Goal: Information Seeking & Learning: Learn about a topic

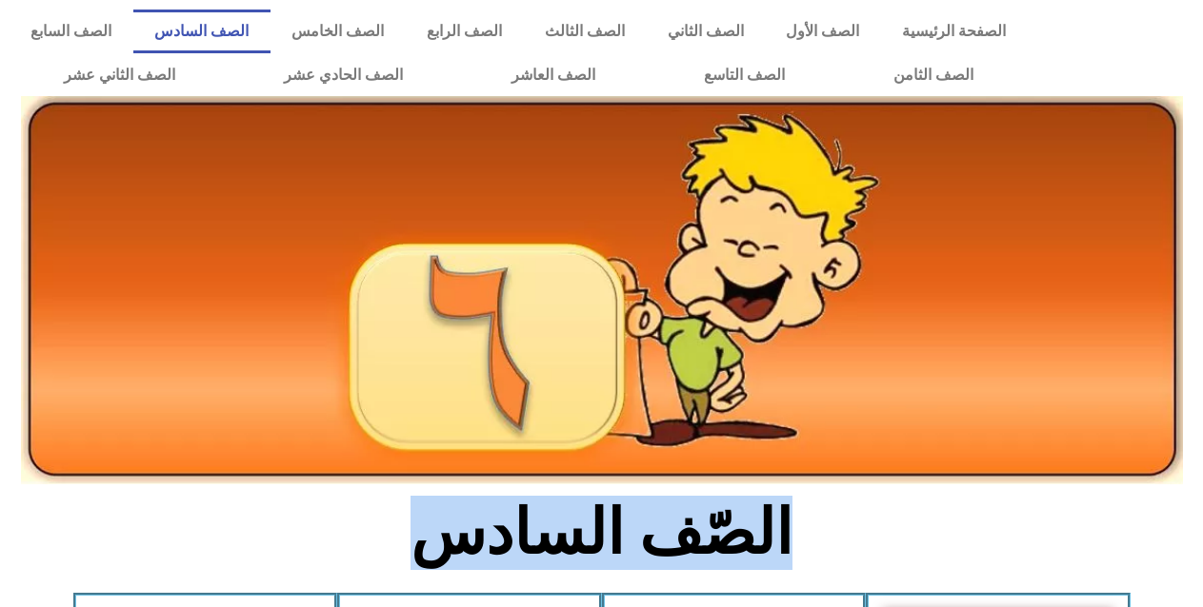
drag, startPoint x: 263, startPoint y: 497, endPoint x: 294, endPoint y: 419, distance: 84.2
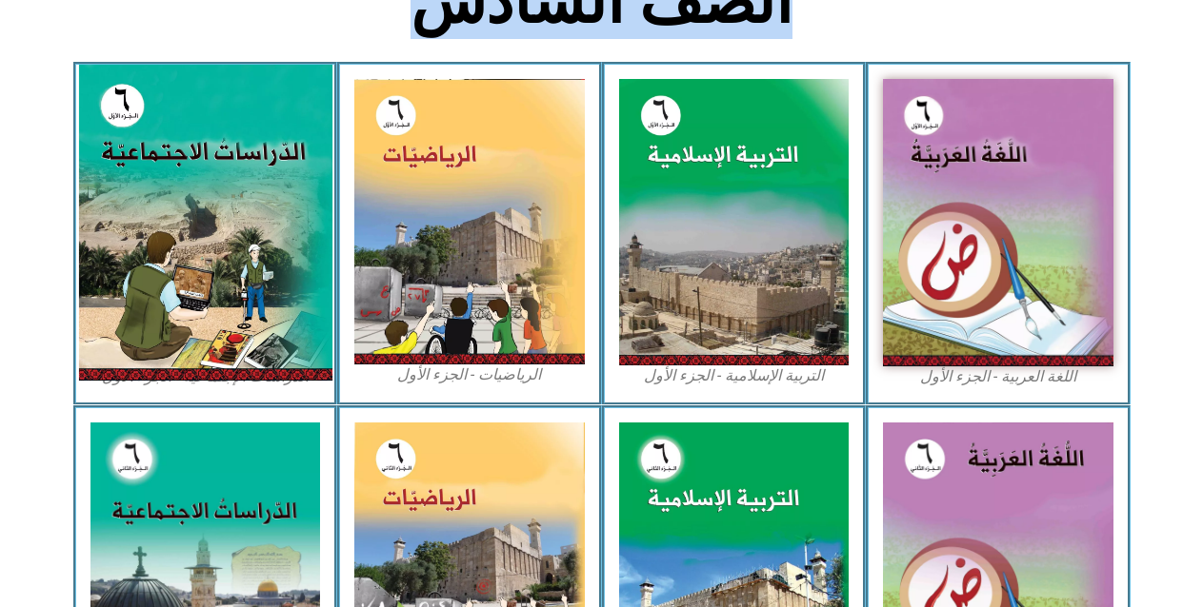
click at [208, 151] on img at bounding box center [204, 223] width 253 height 316
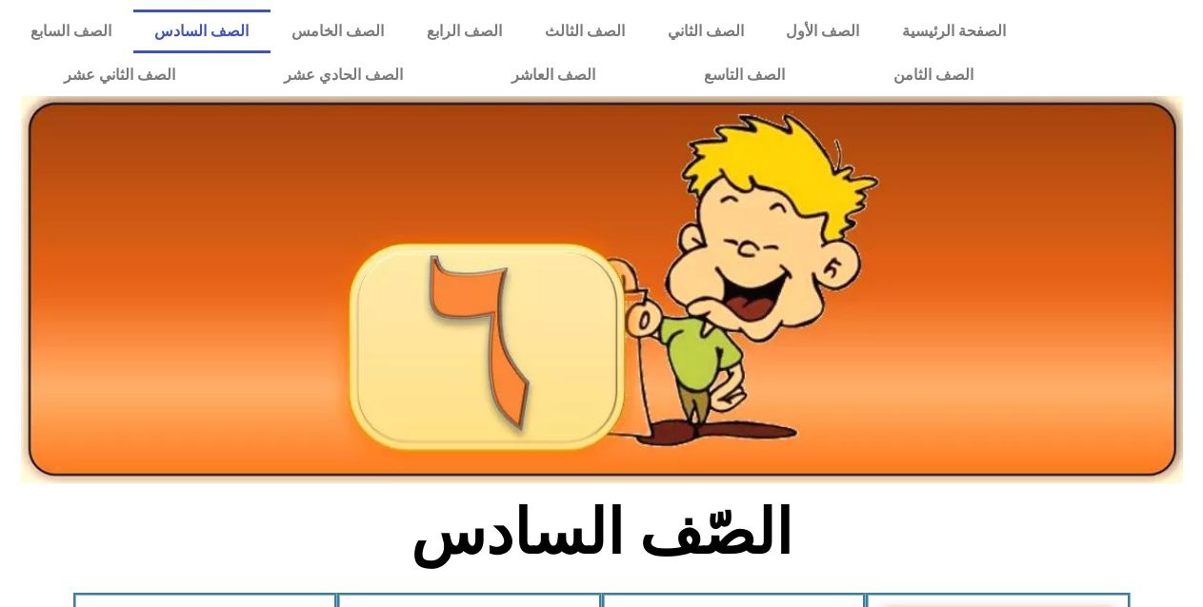
drag, startPoint x: 0, startPoint y: 0, endPoint x: 285, endPoint y: 26, distance: 285.9
click at [270, 26] on link "الصف السادس" at bounding box center [201, 32] width 137 height 44
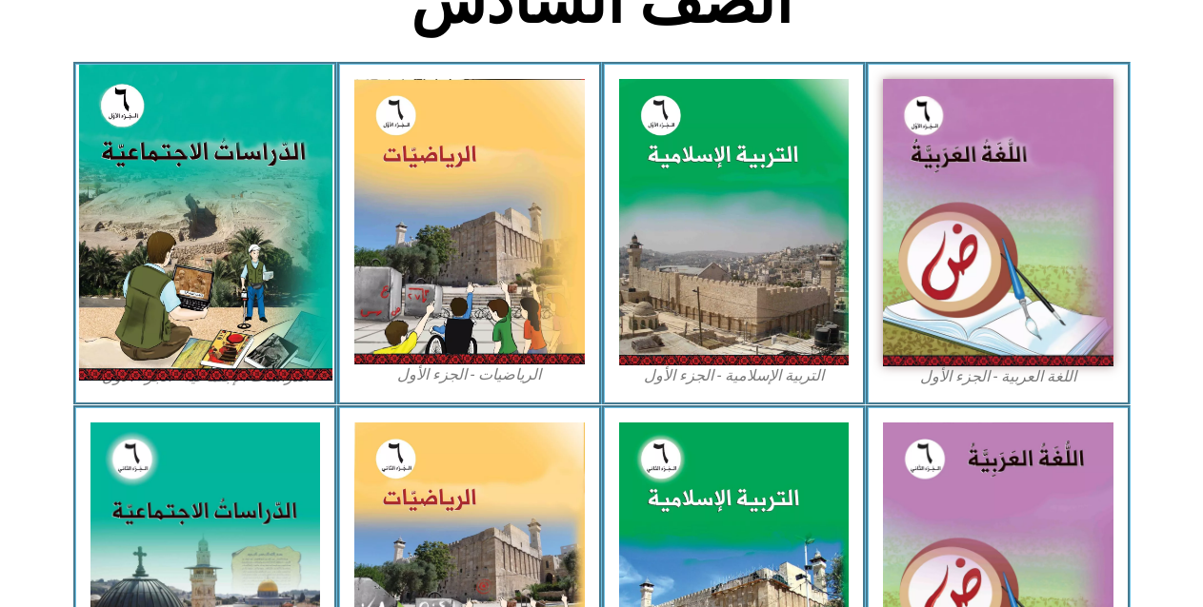
click at [224, 193] on img at bounding box center [204, 223] width 253 height 316
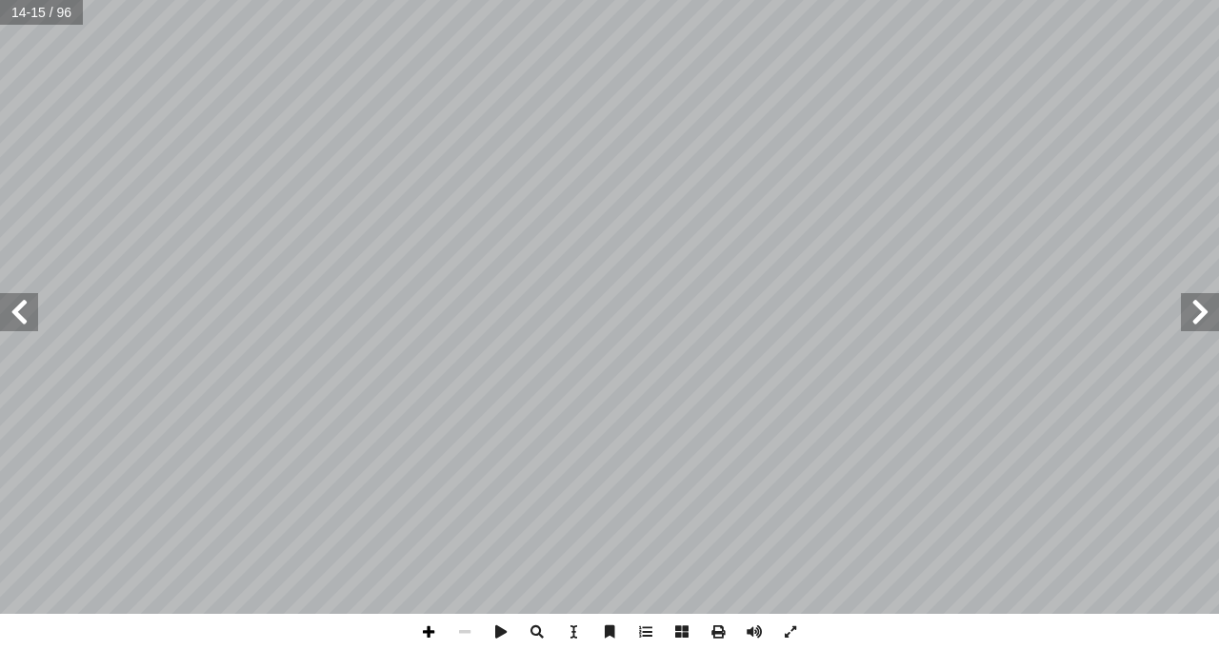
click at [428, 635] on span at bounding box center [428, 632] width 36 height 36
